Goal: Task Accomplishment & Management: Manage account settings

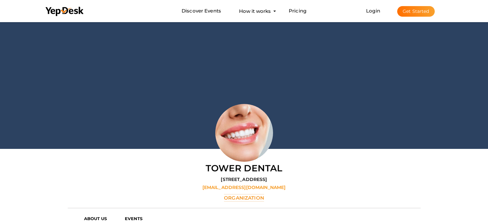
scroll to position [21, 0]
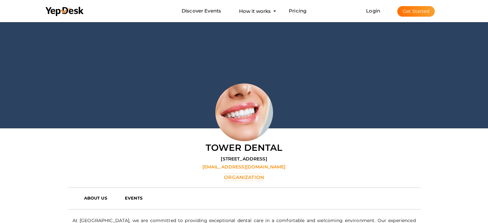
click at [408, 10] on button "Get Started" at bounding box center [416, 11] width 38 height 11
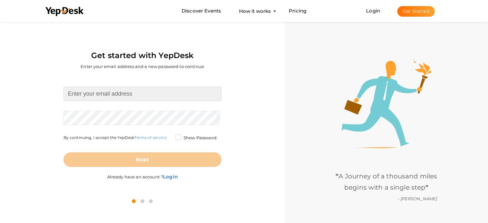
click at [139, 96] on input at bounding box center [143, 94] width 158 height 14
type input "[EMAIL_ADDRESS][DOMAIN_NAME]"
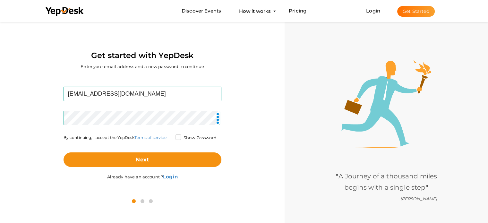
click at [141, 129] on form "wsky6445@gmail.com Required. Invalid email. Checking You already have a YepDesk…" at bounding box center [143, 127] width 158 height 80
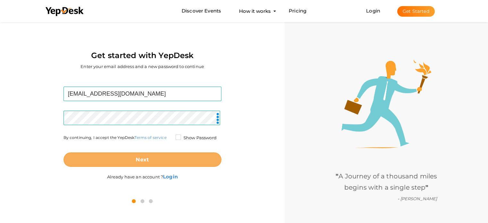
click at [152, 162] on button "Next" at bounding box center [143, 159] width 158 height 14
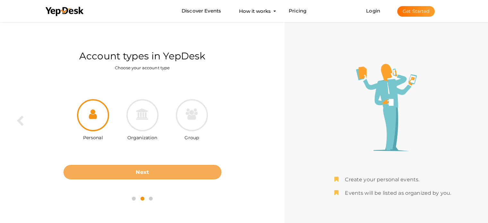
click at [152, 168] on button "Next" at bounding box center [143, 172] width 158 height 14
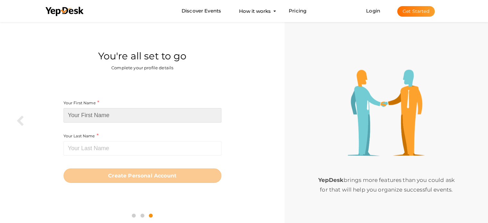
click at [98, 115] on input at bounding box center [143, 115] width 158 height 14
paste input "[PERSON_NAME] Sky"
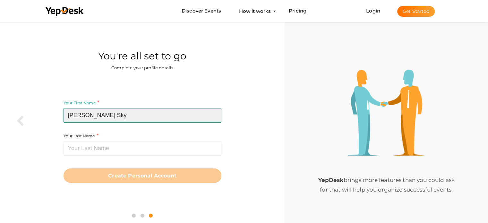
click at [94, 115] on input "[PERSON_NAME] Sky" at bounding box center [143, 115] width 158 height 14
type input "Walker"
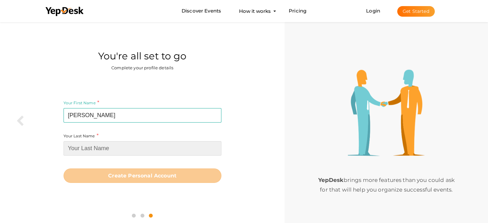
paste input "Sky"
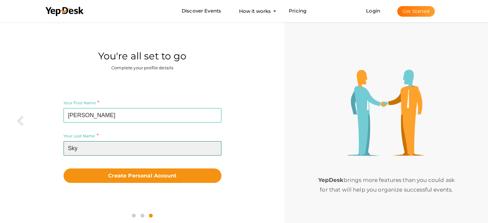
type input "Sky"
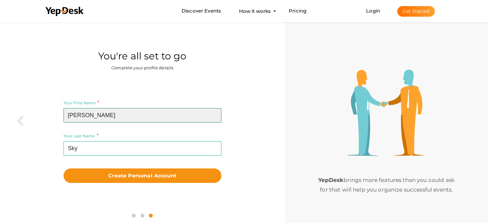
click at [94, 115] on input "Walker" at bounding box center [143, 115] width 158 height 14
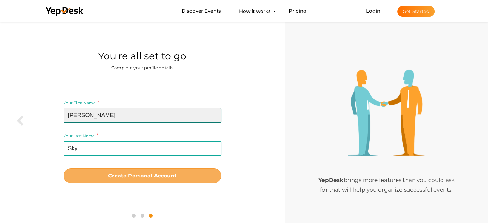
type input "Walker"
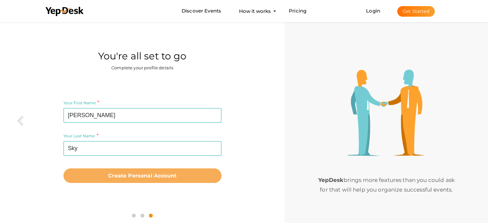
click at [133, 178] on b "Create Personal Account" at bounding box center [142, 176] width 68 height 6
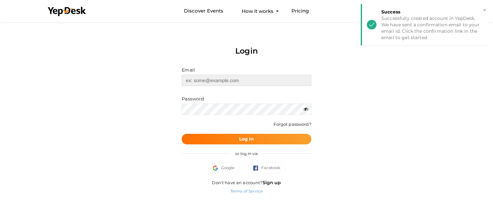
type input "[EMAIL_ADDRESS][DOMAIN_NAME]"
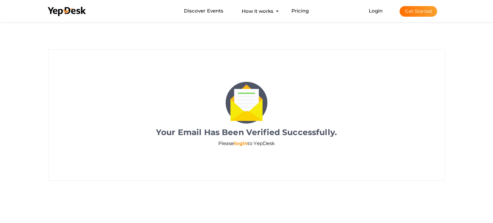
click at [240, 142] on link "login" at bounding box center [240, 143] width 13 height 6
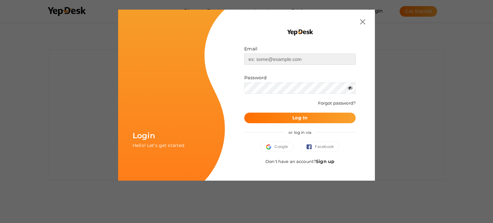
type input "wsky6445@gmail.com"
click at [297, 118] on b "Log In" at bounding box center [299, 118] width 15 height 6
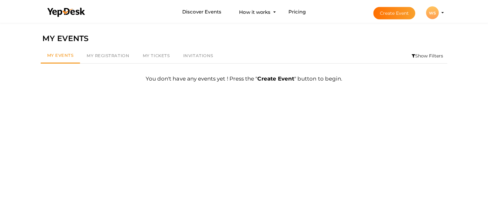
scroll to position [21, 0]
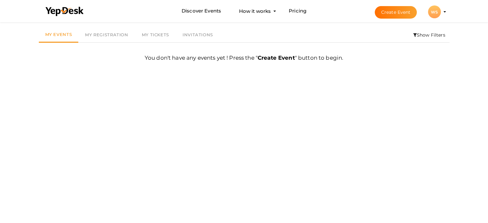
click at [436, 9] on div "WS" at bounding box center [434, 11] width 13 height 13
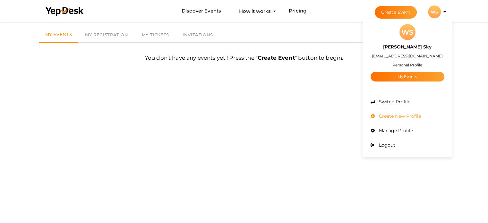
click at [397, 115] on span "Create New Profile" at bounding box center [399, 116] width 44 height 6
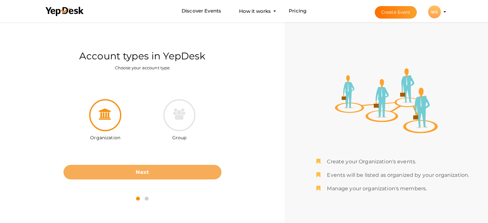
click at [138, 173] on b "Next" at bounding box center [142, 172] width 13 height 6
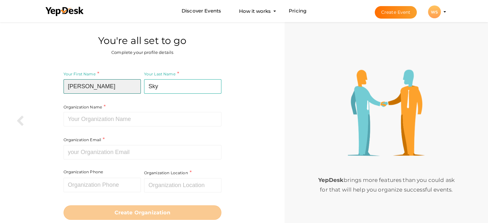
click at [91, 91] on input "Walker" at bounding box center [102, 86] width 77 height 14
paste input "Station House Dental Care"
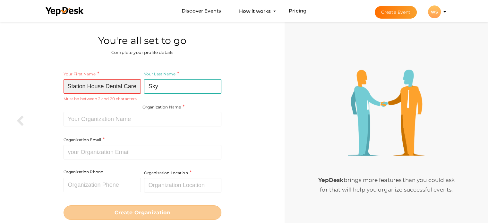
click at [115, 87] on input "Station House Dental Care" at bounding box center [102, 86] width 77 height 14
drag, startPoint x: 115, startPoint y: 87, endPoint x: 132, endPoint y: 87, distance: 17.3
click at [132, 87] on input "Station House Dental Care" at bounding box center [102, 86] width 77 height 14
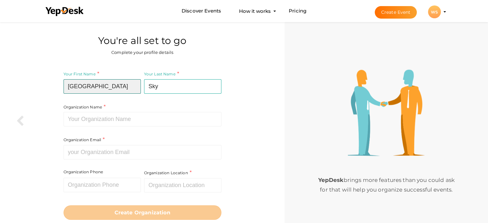
type input "Station House"
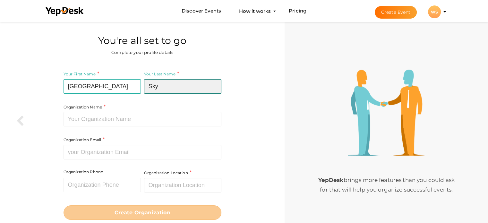
paste input "Dental Care"
type input "Dental Care"
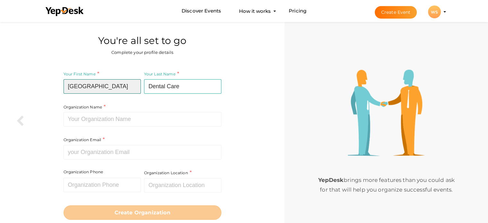
click at [127, 88] on input "Station House" at bounding box center [102, 86] width 77 height 14
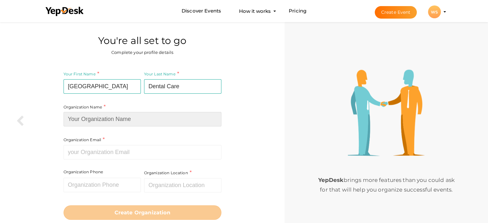
click at [94, 118] on input at bounding box center [143, 119] width 158 height 14
paste input "Station House Dental Care"
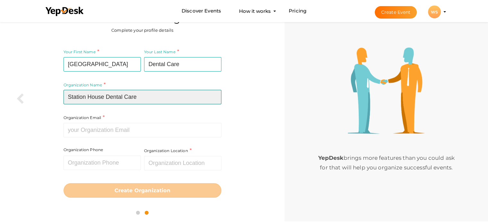
type input "Station House Dental Care"
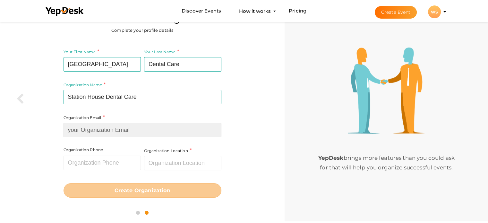
paste input "[EMAIL_ADDRESS][DOMAIN_NAME]"
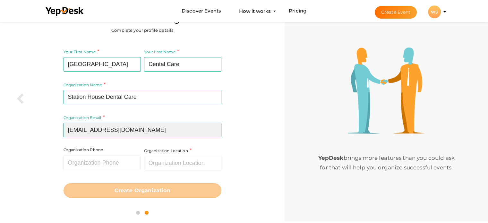
type input "[EMAIL_ADDRESS][DOMAIN_NAME]"
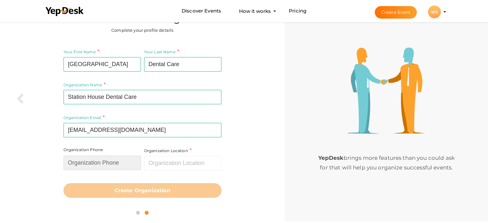
paste input "01282965286"
type input "01282965286"
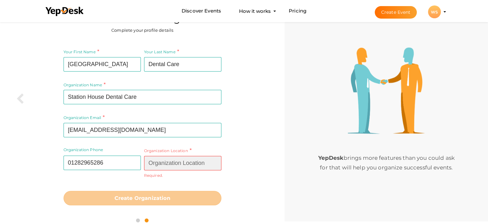
paste input "Station House Dental Care, Fernlea Avenue, Barnoldswick, BB18 5DW"
type input "Station House Dental Care, [PERSON_NAME][STREET_ADDRESS]"
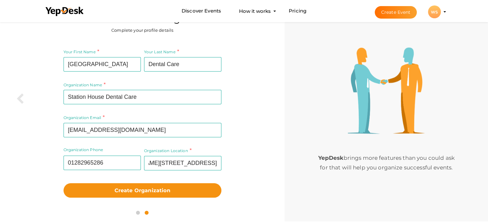
scroll to position [0, 0]
click at [185, 174] on div "Organization Location Station House Dental Care, Fern Lea Avenue, Barnoldswick …" at bounding box center [181, 163] width 79 height 33
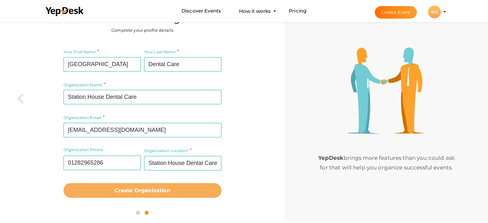
click at [153, 188] on b "Create Organization" at bounding box center [143, 190] width 56 height 6
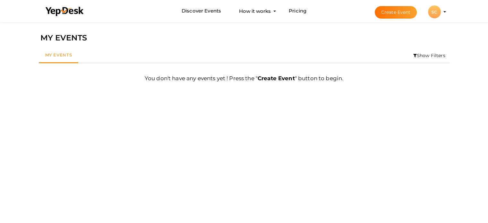
click at [437, 13] on div "SC" at bounding box center [434, 11] width 13 height 13
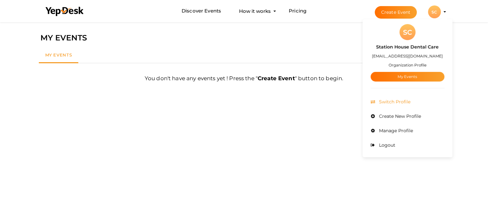
click at [402, 100] on span "Switch Profile" at bounding box center [393, 102] width 33 height 6
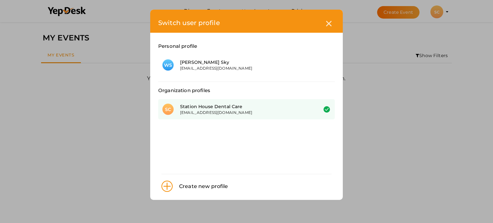
click at [216, 110] on div "[EMAIL_ADDRESS][DOMAIN_NAME]" at bounding box center [244, 112] width 128 height 5
click at [290, 108] on div "Station House Dental Care" at bounding box center [244, 106] width 128 height 6
click at [331, 24] on icon at bounding box center [328, 23] width 5 height 5
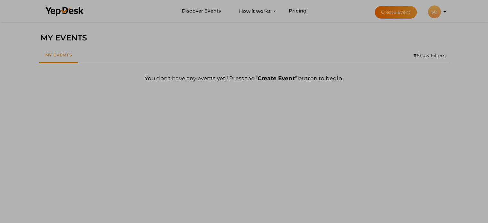
click at [439, 15] on div "SC" at bounding box center [434, 11] width 13 height 13
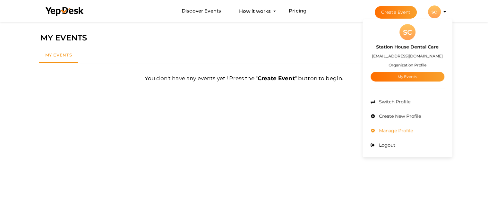
click at [397, 132] on span "Manage Profile" at bounding box center [395, 131] width 36 height 6
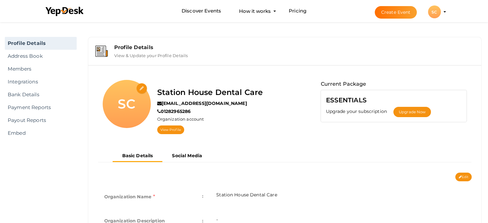
click at [142, 91] on input "file" at bounding box center [141, 88] width 11 height 11
type input "C:\fakepath\Logo.jpg"
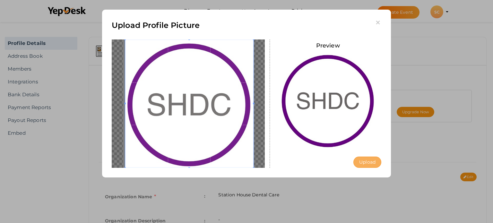
click at [368, 161] on button "Upload" at bounding box center [367, 162] width 28 height 11
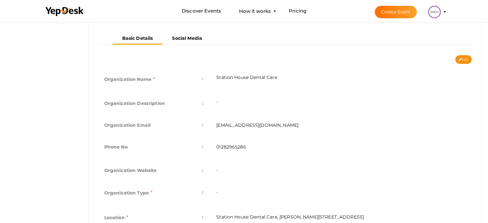
scroll to position [128, 0]
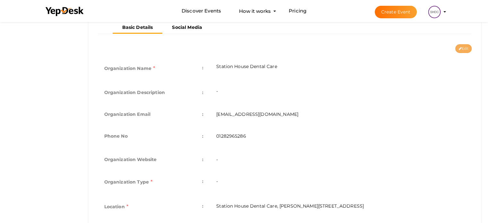
click at [463, 49] on button "Edit" at bounding box center [463, 48] width 16 height 9
type input "Station House Dental Care"
type input "[EMAIL_ADDRESS][DOMAIN_NAME]"
type input "01282965286"
select select "9"
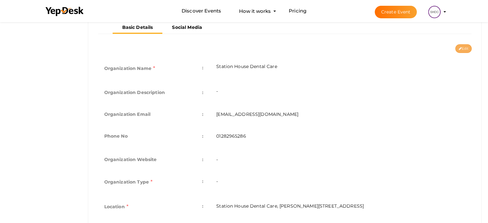
type input "Station House Dental Care, [PERSON_NAME][STREET_ADDRESS]"
type input "station-house-dental-care"
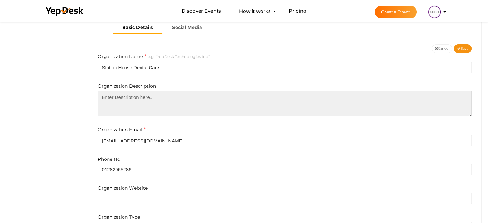
click at [134, 112] on textarea at bounding box center [285, 104] width 374 height 26
paste textarea "Station House Dental Care is a trusted family dental practice located in the he…"
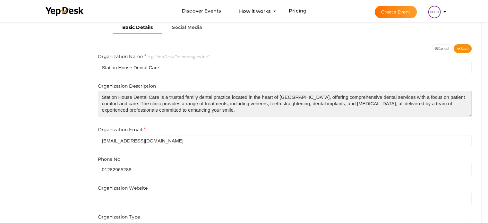
type textarea "Station House Dental Care is a trusted family dental practice located in the he…"
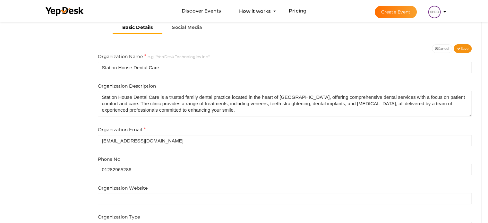
click at [175, 83] on div "Organization Description Station House Dental Care is a trusted family dental p…" at bounding box center [285, 100] width 374 height 34
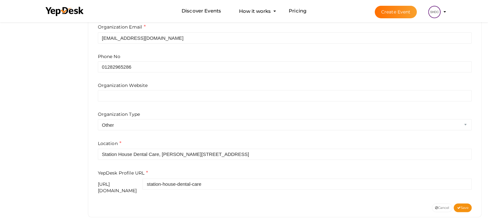
scroll to position [233, 0]
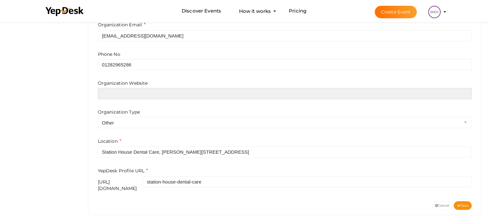
click at [153, 91] on input "text" at bounding box center [285, 93] width 374 height 11
paste input "https://www.stationhousedentalcare.com/"
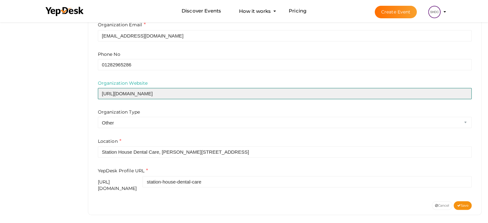
type input "https://www.stationhousedentalcare.com/"
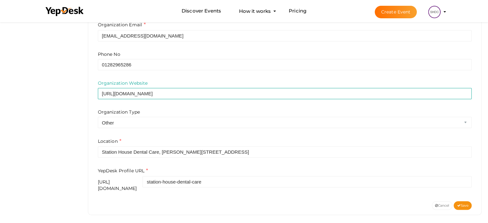
click at [162, 110] on div "Organization Type Airline Corporation Educational Organization Government Organ…" at bounding box center [285, 118] width 374 height 19
click at [464, 203] on span "Save" at bounding box center [463, 205] width 12 height 4
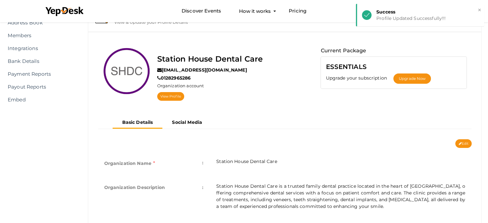
scroll to position [0, 0]
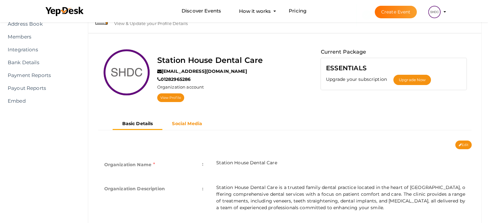
click at [195, 122] on b "Social Media" at bounding box center [187, 124] width 30 height 6
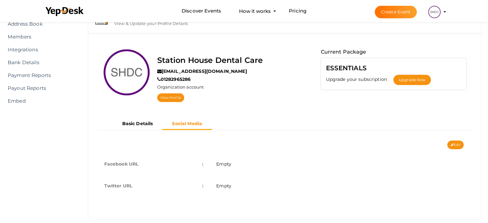
scroll to position [41, 0]
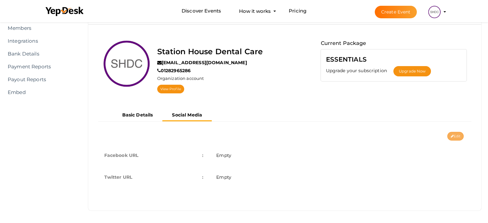
click at [460, 135] on button "Edit" at bounding box center [455, 136] width 16 height 9
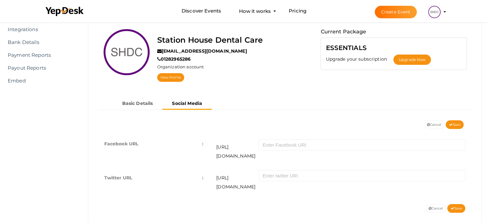
scroll to position [53, 0]
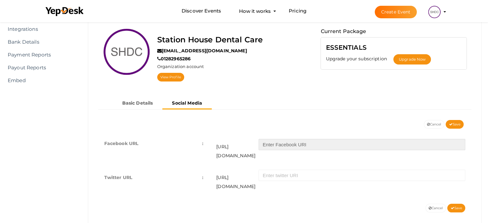
click at [280, 145] on input "text" at bounding box center [362, 144] width 207 height 11
paste input "100005201414022"
type input "100005201414022"
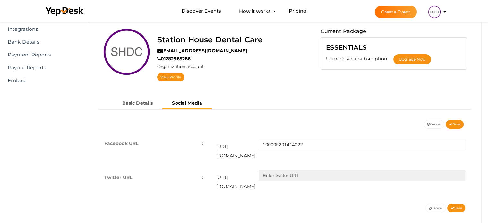
paste input "SHDentalCare"
type input "SHDentalCare"
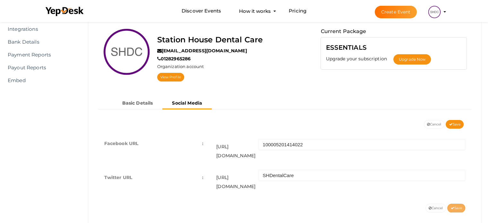
click at [454, 206] on span "Save" at bounding box center [457, 208] width 12 height 4
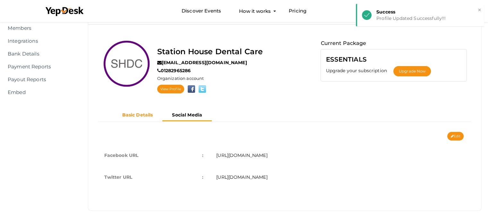
click at [145, 114] on b "Basic Details" at bounding box center [137, 115] width 31 height 6
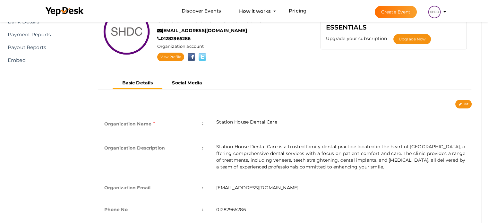
scroll to position [0, 0]
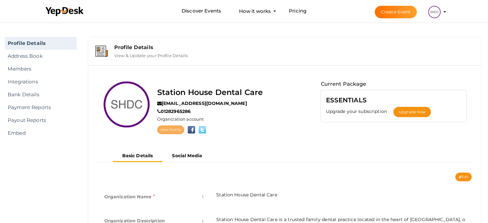
click at [167, 129] on link "View Profile" at bounding box center [170, 129] width 27 height 9
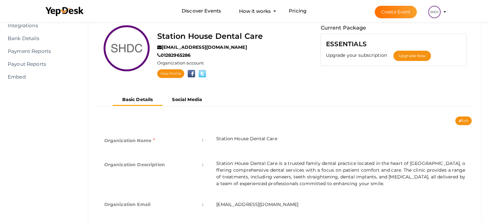
scroll to position [96, 0]
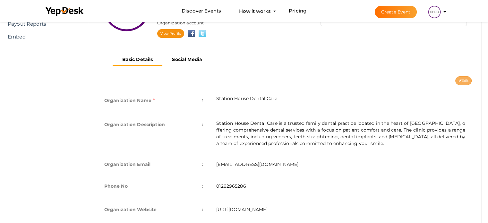
click at [458, 77] on button "Edit" at bounding box center [463, 80] width 16 height 9
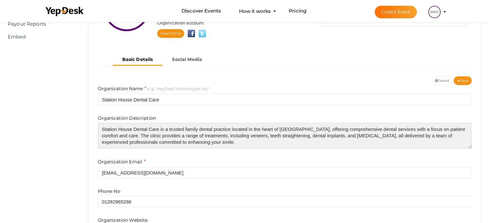
click at [174, 128] on textarea "Station House Dental Care is a trusted family dental practice located in the he…" at bounding box center [285, 136] width 374 height 26
paste textarea "For those seeking veneers in Barnoldswick or veneers in Skipton, Station House …"
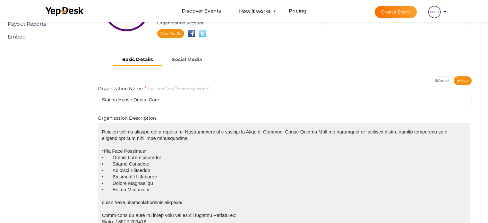
scroll to position [49, 0]
drag, startPoint x: 469, startPoint y: 145, endPoint x: 473, endPoint y: 238, distance: 93.2
click at [473, 127] on html "Discover Events How it works Powerful Registration / Ticketing Start selling yo…" at bounding box center [244, 15] width 488 height 223
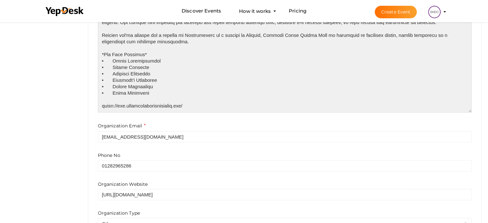
scroll to position [0, 0]
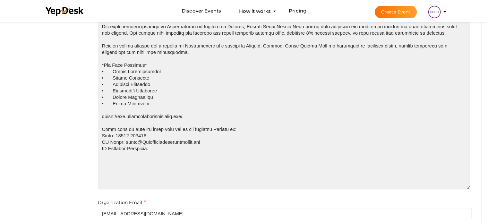
drag, startPoint x: 469, startPoint y: 110, endPoint x: 467, endPoint y: 188, distance: 78.3
click at [467, 189] on textarea at bounding box center [284, 92] width 372 height 195
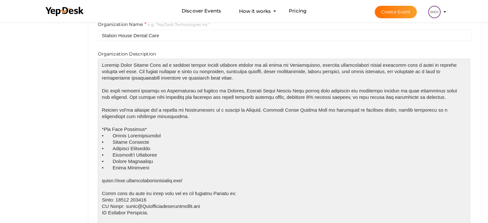
click at [150, 90] on textarea at bounding box center [284, 158] width 372 height 198
drag, startPoint x: 150, startPoint y: 90, endPoint x: 170, endPoint y: 90, distance: 20.2
click at [170, 90] on textarea at bounding box center [284, 158] width 372 height 198
paste textarea "<a href="https://www.stationhousedentalcare.com/">Veneers in Barnoldswick</a>"
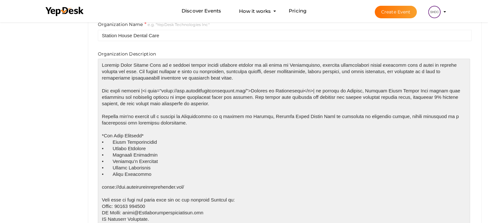
click at [332, 88] on textarea at bounding box center [284, 158] width 372 height 198
drag, startPoint x: 332, startPoint y: 88, endPoint x: 351, endPoint y: 90, distance: 18.3
click at [351, 90] on textarea at bounding box center [284, 158] width 372 height 198
paste textarea "<a href="https://www.stationhousedentalcare.com/">Veneers in Skipton</a>"
click at [173, 116] on textarea at bounding box center [284, 158] width 372 height 198
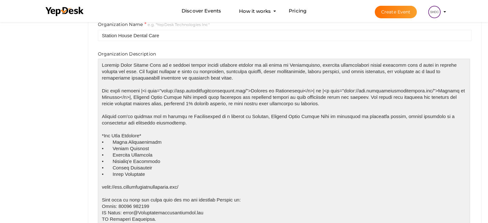
drag, startPoint x: 173, startPoint y: 116, endPoint x: 185, endPoint y: 116, distance: 12.5
click at [185, 116] on textarea at bounding box center [284, 158] width 372 height 198
paste textarea "<a href="https://www.stationhousedentalcare.com/">Dentist in Barnoldswick</a>"
click at [358, 116] on textarea at bounding box center [284, 158] width 372 height 198
drag, startPoint x: 358, startPoint y: 116, endPoint x: 371, endPoint y: 115, distance: 12.2
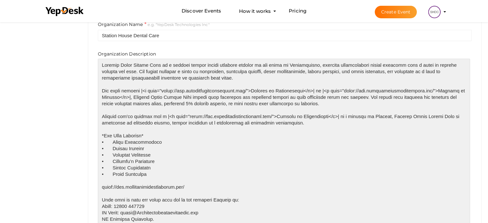
click at [371, 115] on textarea at bounding box center [284, 158] width 372 height 198
paste textarea "<a href="https://www.stationhousedentalcare.com/">Dentist in Skipton</a>"
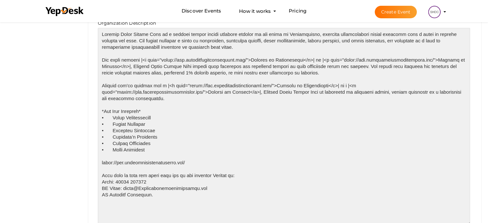
scroll to position [257, 0]
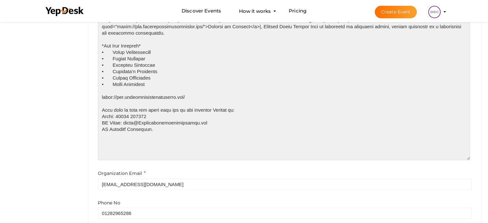
click at [215, 110] on textarea at bounding box center [284, 61] width 372 height 198
click at [218, 110] on textarea at bounding box center [284, 61] width 372 height 198
paste textarea "<a href="https://www.stationhousedentalcare.com/">Dentist</a>"
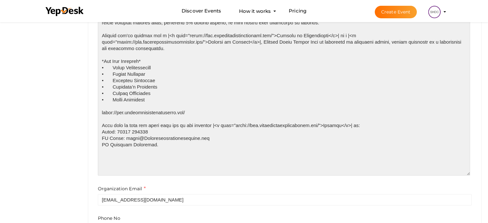
scroll to position [128, 0]
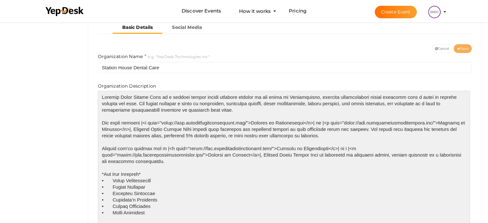
type textarea "Station House Dental Care is a trusted family dental practice located in the he…"
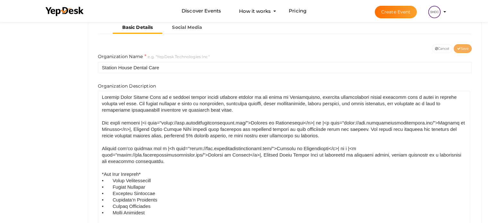
click at [461, 47] on span "Save" at bounding box center [463, 49] width 12 height 4
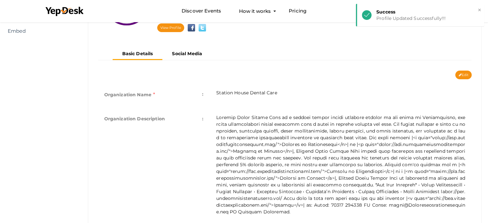
scroll to position [64, 0]
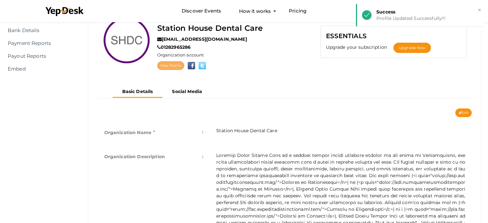
click at [179, 66] on link "View Profile" at bounding box center [170, 65] width 27 height 9
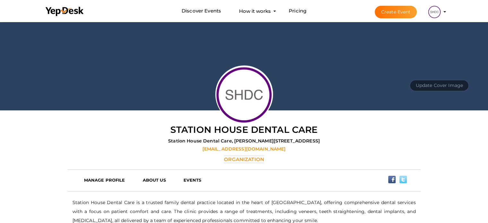
scroll to position [128, 0]
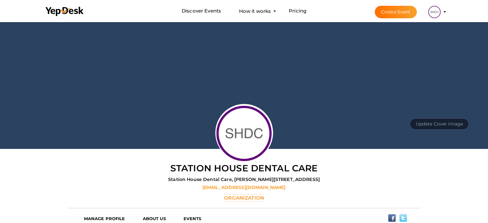
click at [178, 101] on div "Update Cover Image Upload" at bounding box center [244, 85] width 488 height 128
click at [446, 124] on button "Update Cover Image" at bounding box center [439, 123] width 59 height 11
click at [438, 108] on input "file" at bounding box center [438, 109] width 51 height 11
type input "C:\fakepath\2.jpg"
